Goal: Task Accomplishment & Management: Complete application form

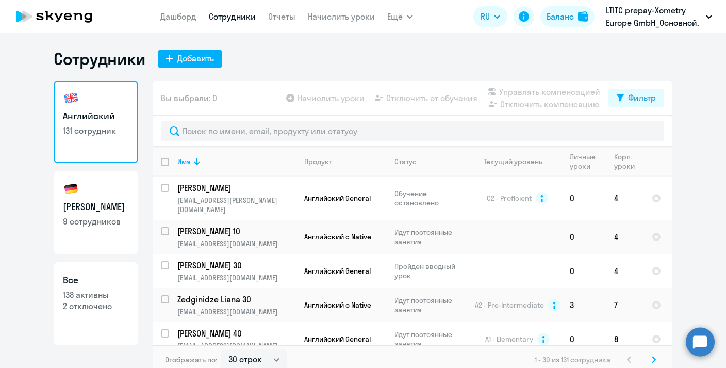
select select "30"
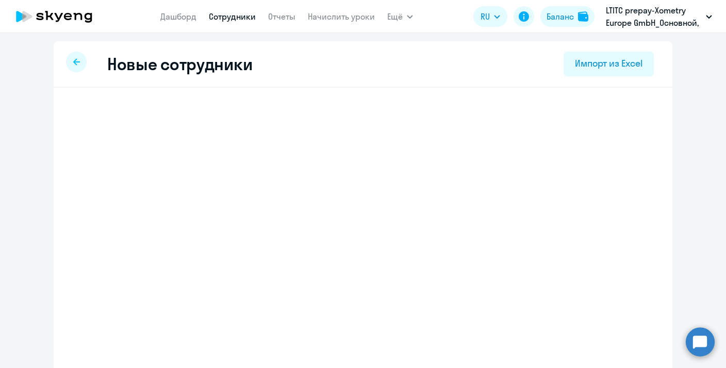
select select "english_adult_not_native_speaker"
select select "2"
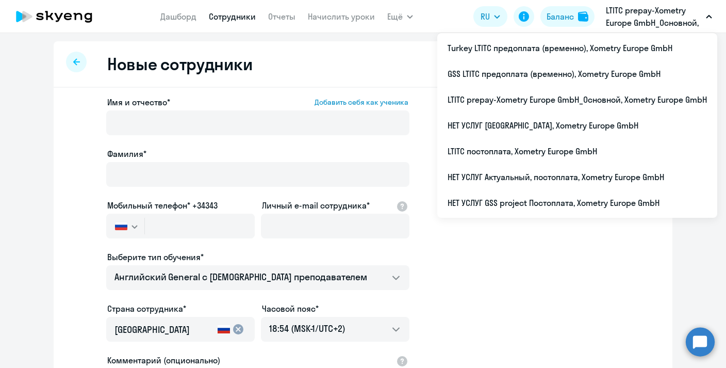
click at [669, 23] on p "LTITC prepay-Xometry Europe GmbH_Основной, Xometry Europe GmbH" at bounding box center [654, 16] width 96 height 25
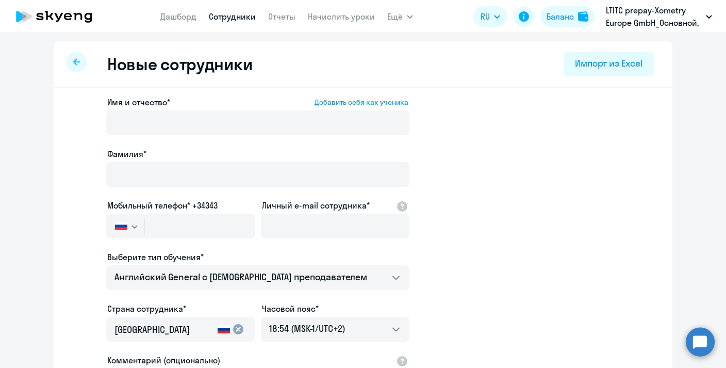
click at [669, 23] on p "LTITC prepay-Xometry Europe GmbH_Основной, Xometry Europe GmbH" at bounding box center [654, 16] width 96 height 25
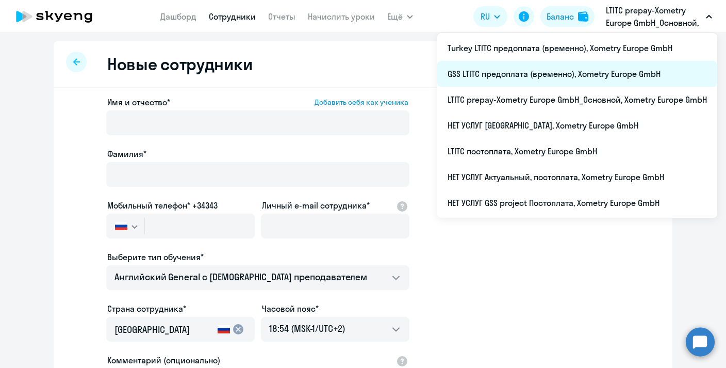
click at [537, 80] on li "GSS LTITC предоплата (временно), Xometry Europe GmbH" at bounding box center [577, 74] width 280 height 26
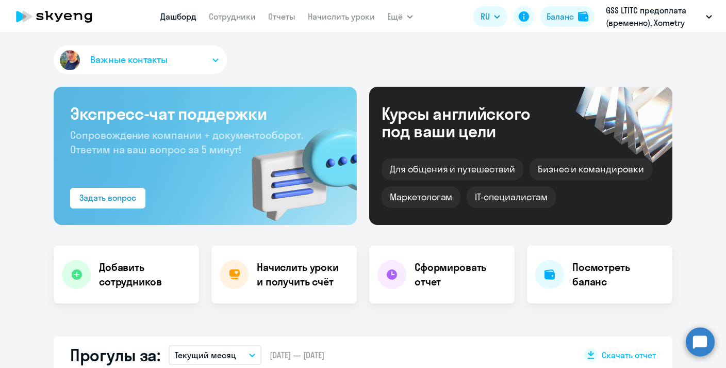
select select "30"
click at [226, 20] on link "Сотрудники" at bounding box center [232, 16] width 47 height 10
select select "30"
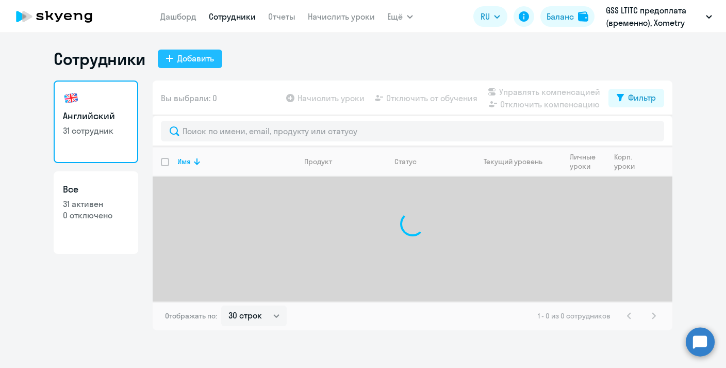
click at [190, 52] on div "Добавить" at bounding box center [195, 58] width 37 height 12
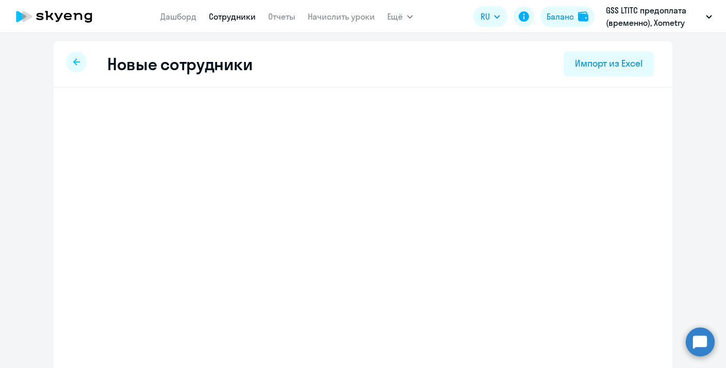
select select "english_adult_not_native_speaker"
select select "2"
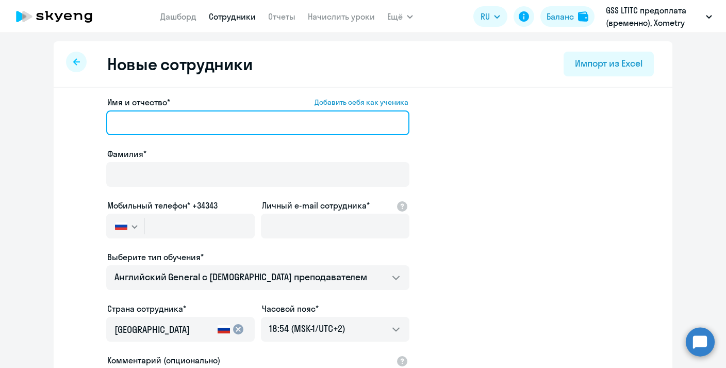
click at [192, 119] on input "Имя и отчество* Добавить себя как ученика" at bounding box center [257, 122] width 303 height 25
paste input "[PHONE_NUMBER]"
type input "[PHONE_NUMBER]"
drag, startPoint x: 204, startPoint y: 119, endPoint x: 79, endPoint y: 118, distance: 124.3
click at [79, 118] on app-new-student-form "Имя и отчество* Добавить себя как ученика [PHONE_NUMBER] Фамилия* Мобильный тел…" at bounding box center [363, 280] width 586 height 368
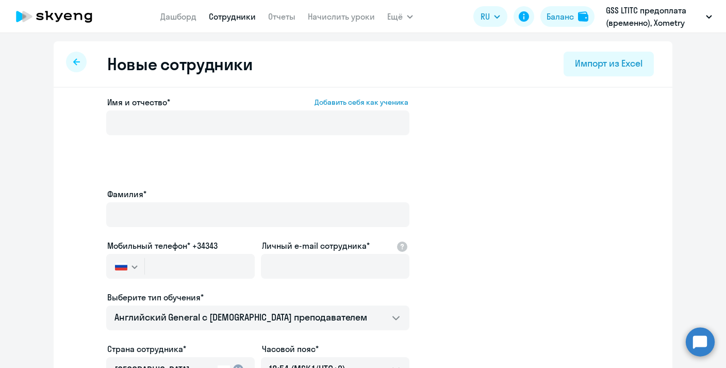
click at [124, 239] on div "Мобильный телефон* +34343 [GEOGRAPHIC_DATA] +7 [GEOGRAPHIC_DATA] +7 [GEOGRAPHIC…" at bounding box center [180, 260] width 149 height 43
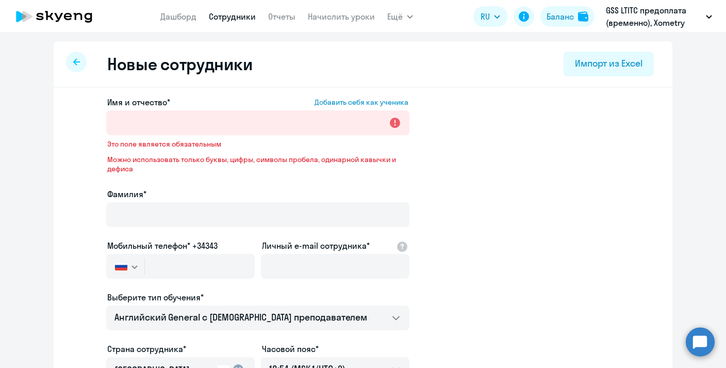
click at [131, 263] on svg-icon "button" at bounding box center [135, 267] width 8 height 8
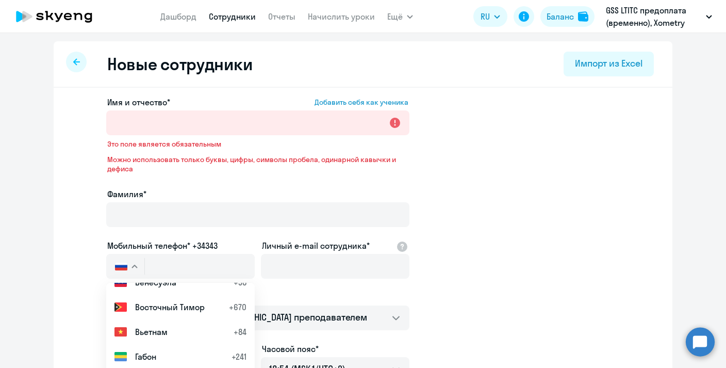
scroll to position [1008, 0]
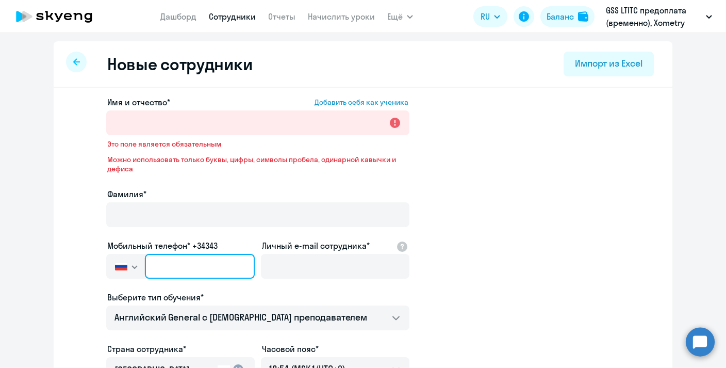
click at [154, 258] on input "text" at bounding box center [200, 266] width 110 height 25
paste input "[PHONE_NUMBER]"
type input "[PHONE_NUMBER]"
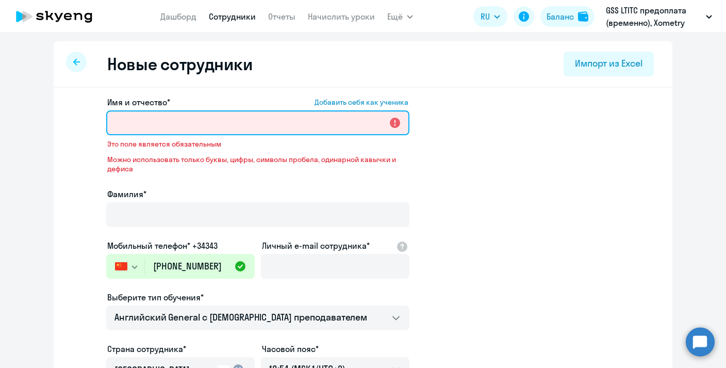
click at [149, 134] on input "Имя и отчество* Добавить себя как ученика" at bounding box center [257, 122] width 303 height 25
paste input "Qiuying He"
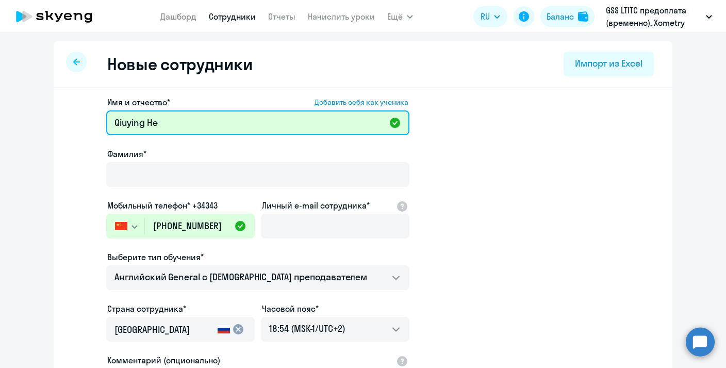
drag, startPoint x: 171, startPoint y: 121, endPoint x: 146, endPoint y: 121, distance: 24.8
click at [146, 121] on input "Qiuying He" at bounding box center [257, 122] width 303 height 25
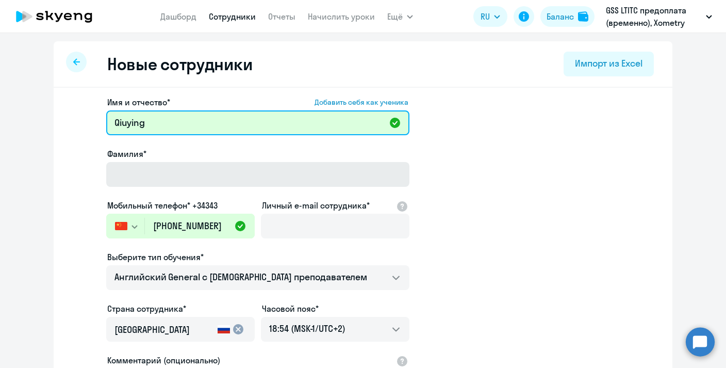
type input "Qiuying"
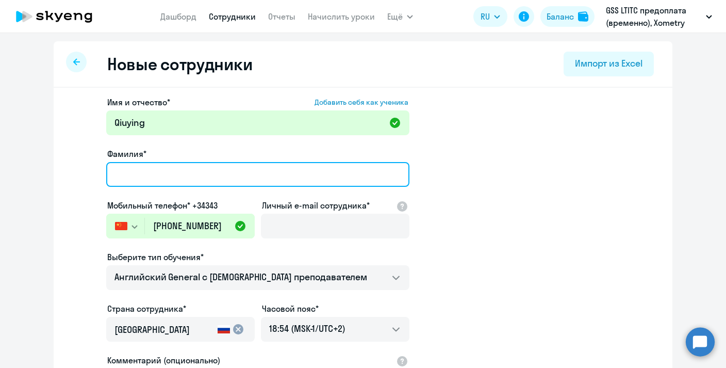
click at [137, 172] on input "Фамилия*" at bounding box center [257, 174] width 303 height 25
paste input "He"
type input "He"
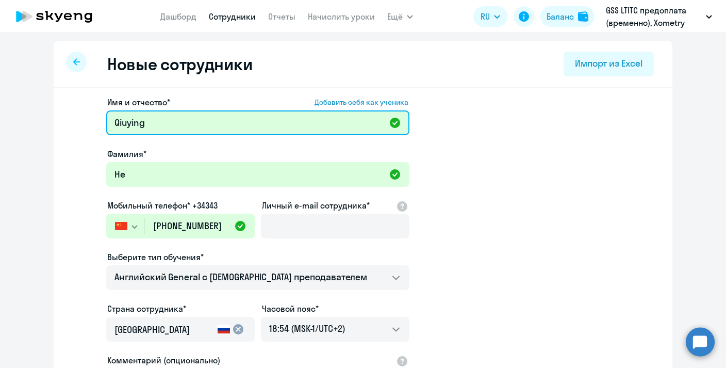
click at [153, 124] on input "Qiuying" at bounding box center [257, 122] width 303 height 25
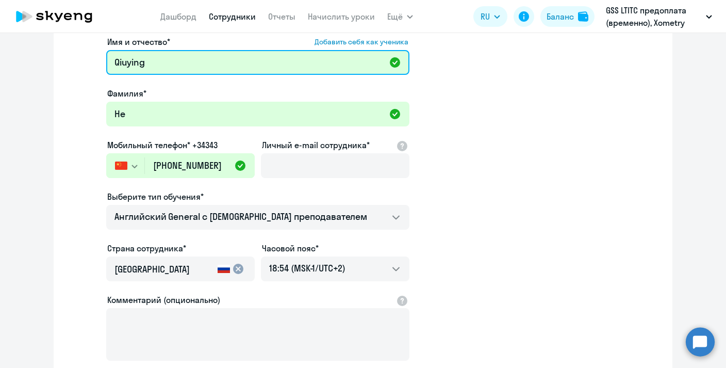
scroll to position [62, 0]
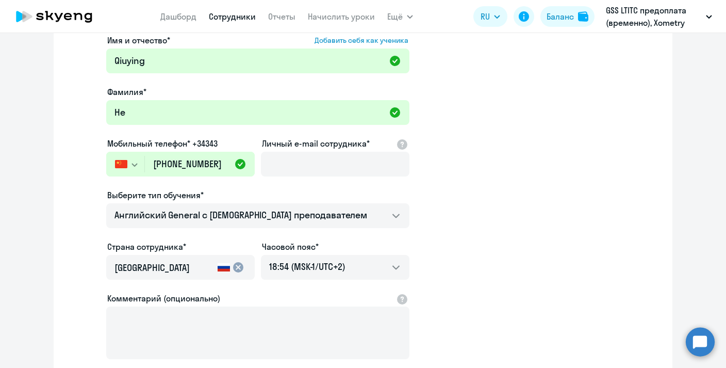
click at [234, 266] on mat-icon "cancel" at bounding box center [238, 267] width 12 height 12
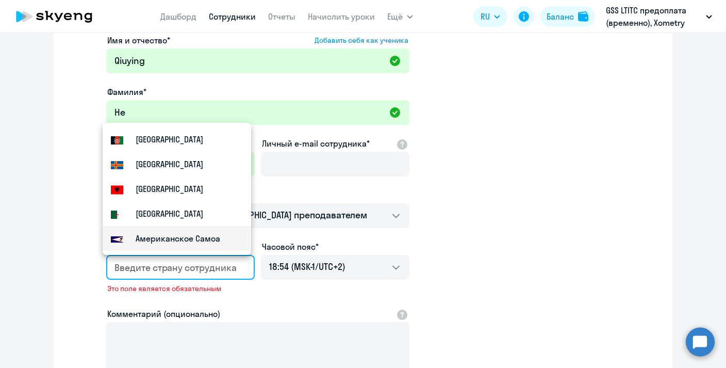
type input "r"
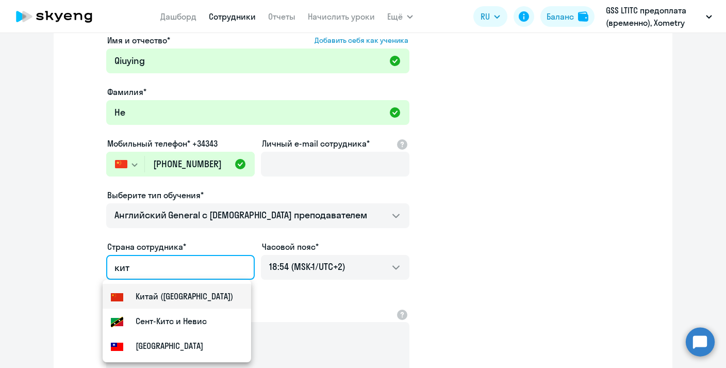
click at [200, 301] on small "Китай ([GEOGRAPHIC_DATA])" at bounding box center [184, 296] width 97 height 12
type input "Китай ([GEOGRAPHIC_DATA])"
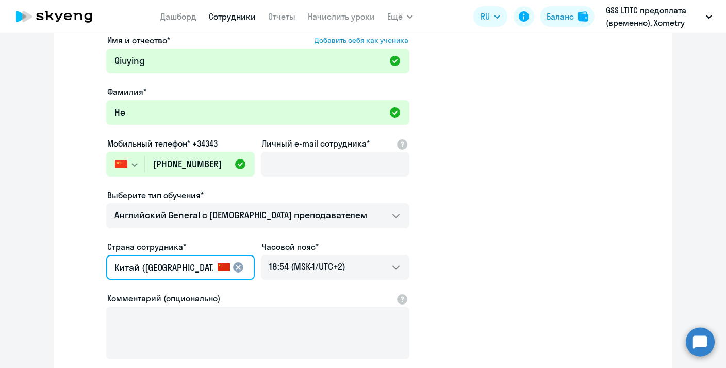
scroll to position [0, 50]
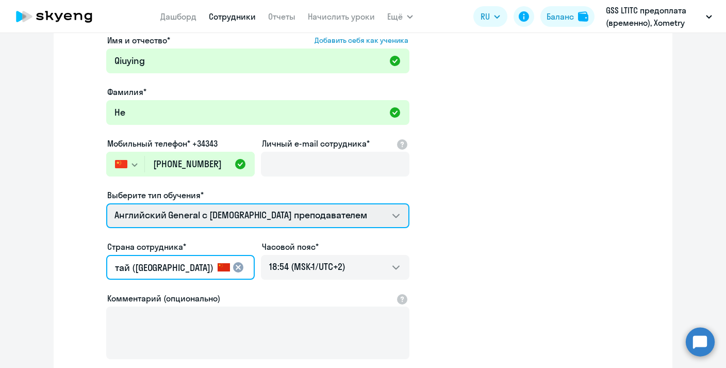
click at [246, 215] on select "Английский General с [DEMOGRAPHIC_DATA] преподавателем Премиум [DEMOGRAPHIC_DAT…" at bounding box center [257, 215] width 303 height 25
select select "english_adult_native_speaker"
click at [106, 203] on select "Английский General с [DEMOGRAPHIC_DATA] преподавателем Премиум [DEMOGRAPHIC_DAT…" at bounding box center [257, 215] width 303 height 25
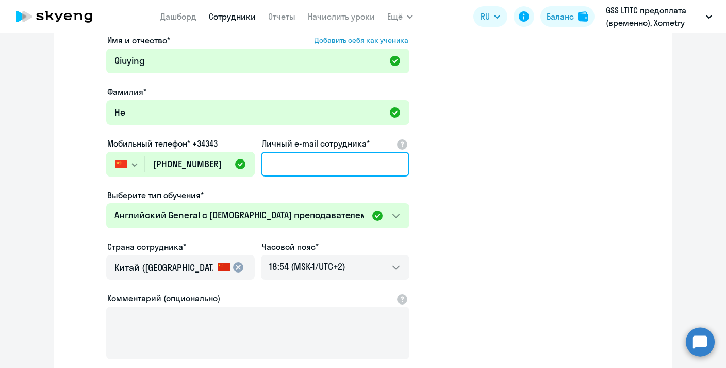
click at [313, 162] on input "Личный e-mail сотрудника*" at bounding box center [335, 164] width 149 height 25
paste input "[EMAIL_ADDRESS][DOMAIN_NAME]"
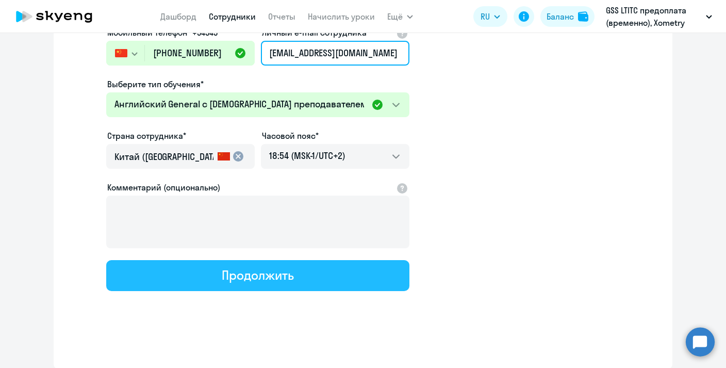
type input "[EMAIL_ADDRESS][DOMAIN_NAME]"
click at [314, 280] on button "Продолжить" at bounding box center [257, 275] width 303 height 31
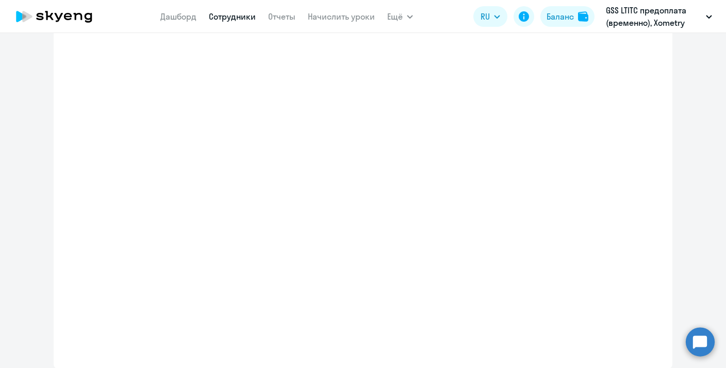
select select "english_adult_native_speaker"
select select "2"
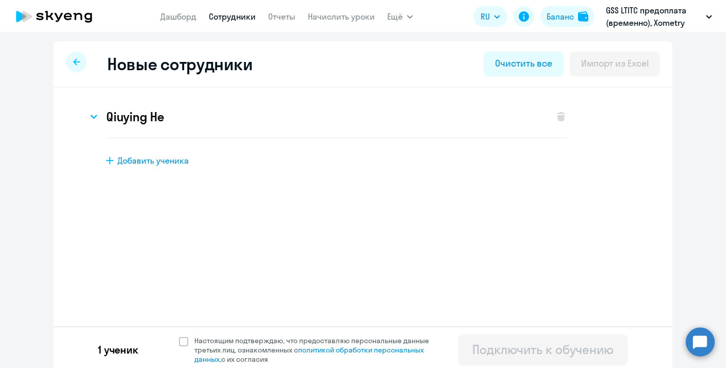
scroll to position [4, 0]
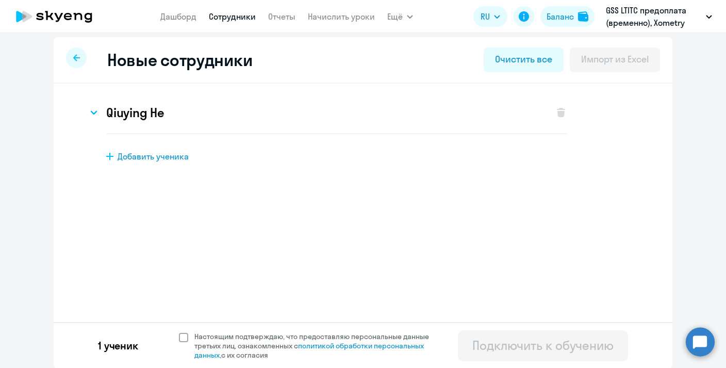
click at [179, 339] on span at bounding box center [183, 337] width 9 height 9
click at [178, 332] on input "Настоящим подтверждаю, что предоставляю персональные данные третьих лиц, ознако…" at bounding box center [178, 331] width 1 height 1
checkbox input "true"
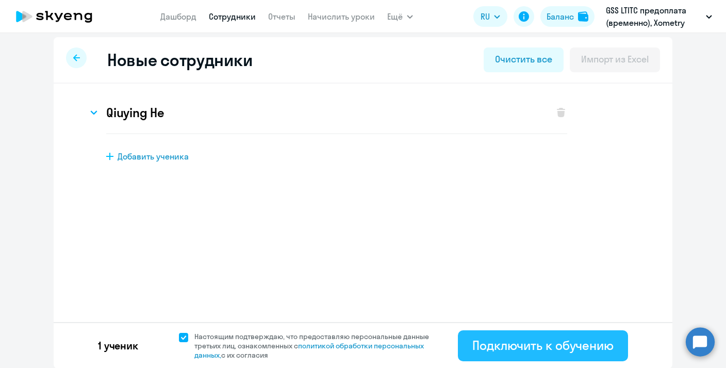
click at [528, 357] on button "Подключить к обучению" at bounding box center [543, 345] width 170 height 31
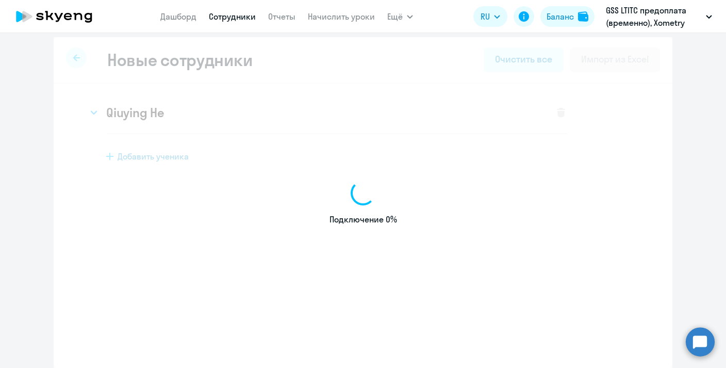
select select "english_adult_not_native_speaker"
select select "2"
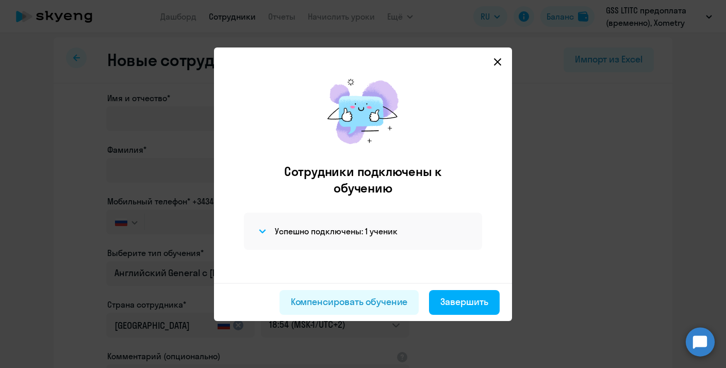
click at [497, 64] on icon at bounding box center [498, 62] width 8 height 8
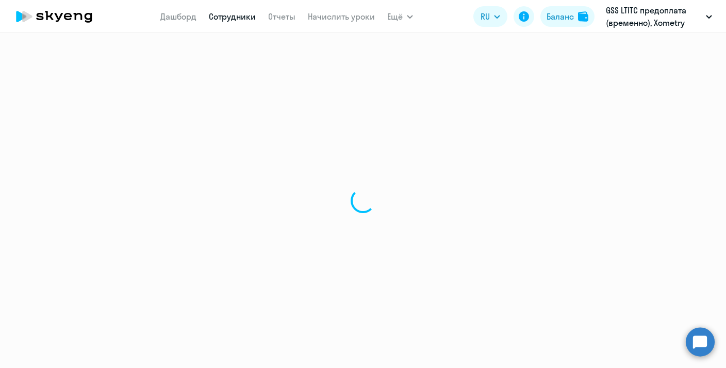
select select "30"
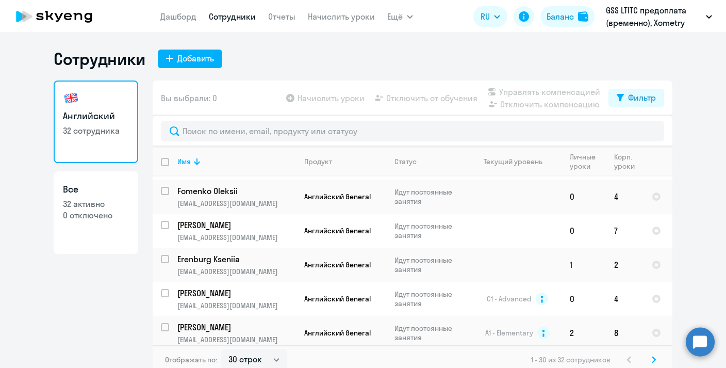
scroll to position [6, 0]
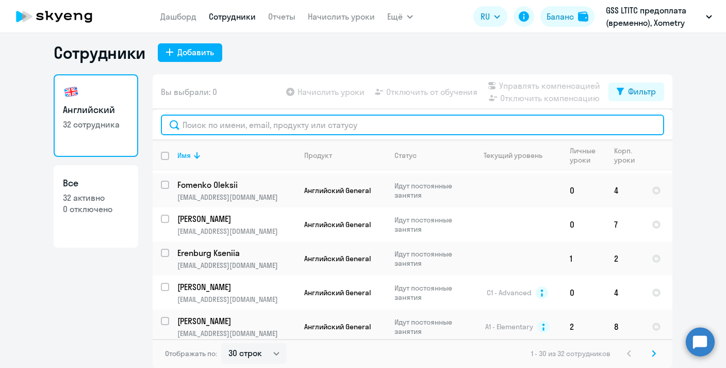
click at [227, 124] on input "text" at bounding box center [412, 125] width 503 height 21
paste input "[EMAIL_ADDRESS][DOMAIN_NAME]"
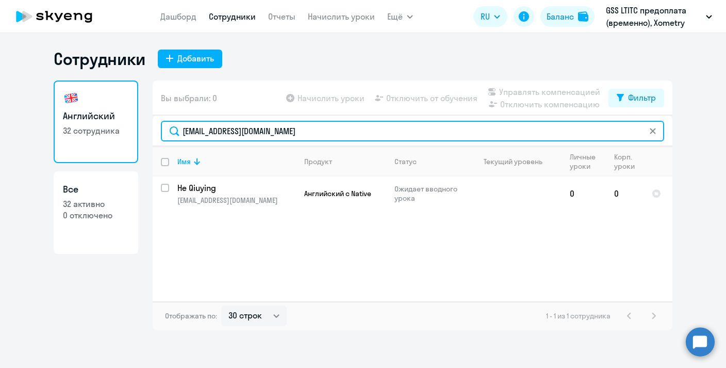
scroll to position [0, 0]
click at [295, 129] on input "[EMAIL_ADDRESS][DOMAIN_NAME]" at bounding box center [412, 131] width 503 height 21
type input "[EMAIL_ADDRESS][DOMAIN_NAME]"
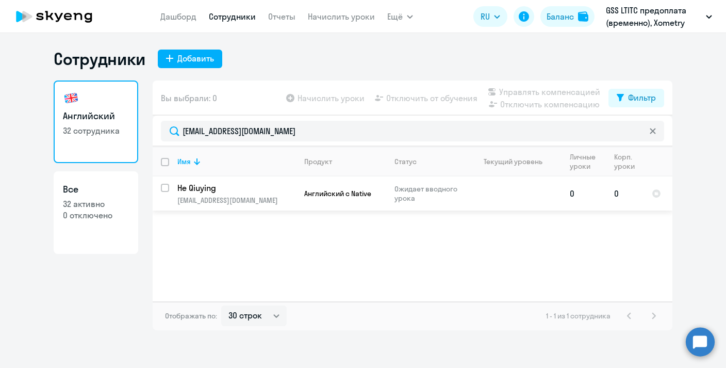
click at [631, 199] on td "0" at bounding box center [625, 193] width 38 height 34
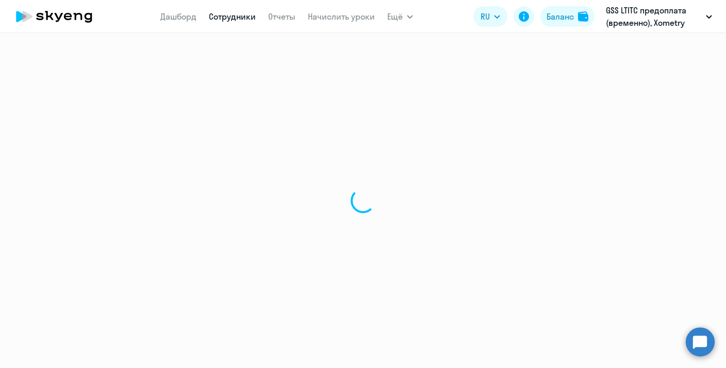
select select "english"
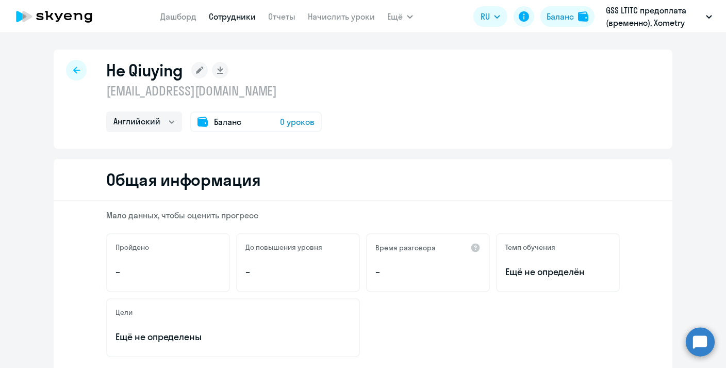
click at [297, 123] on span "0 уроков" at bounding box center [297, 122] width 35 height 12
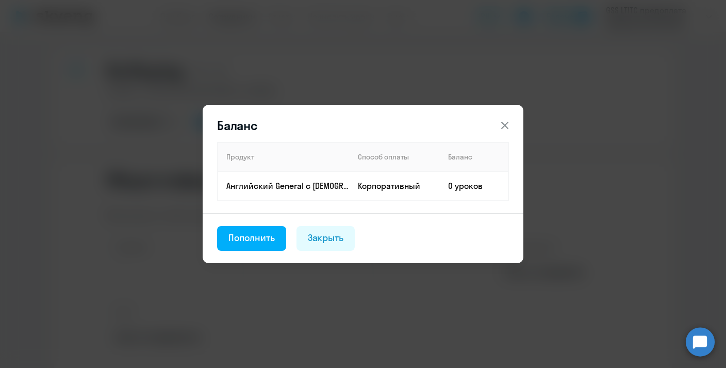
click at [501, 130] on icon at bounding box center [505, 125] width 12 height 12
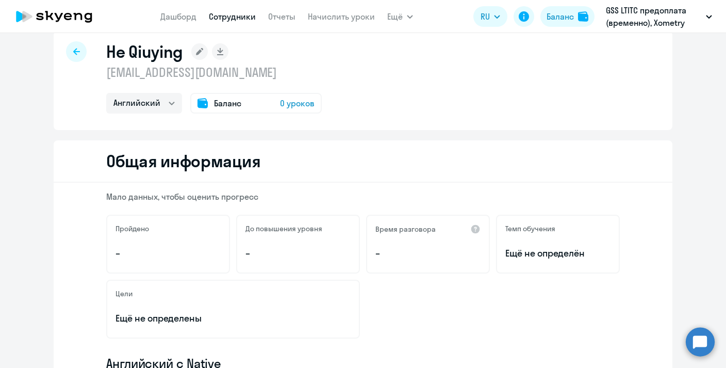
scroll to position [23, 0]
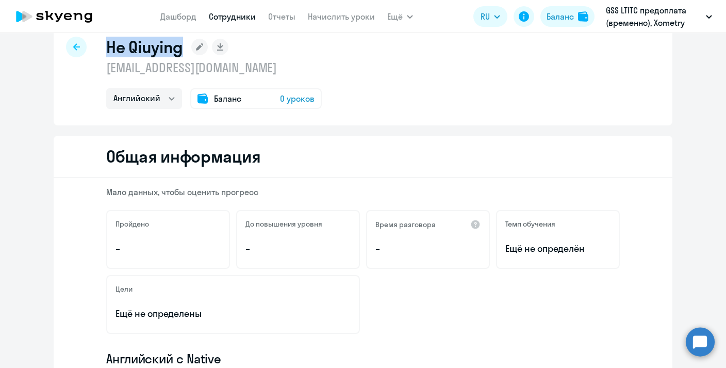
drag, startPoint x: 101, startPoint y: 48, endPoint x: 181, endPoint y: 48, distance: 79.4
click at [181, 48] on div "He Qiuying [EMAIL_ADDRESS][DOMAIN_NAME] Английский Баланс 0 уроков" at bounding box center [363, 75] width 619 height 99
copy h1 "He Qiuying"
